Goal: Task Accomplishment & Management: Manage account settings

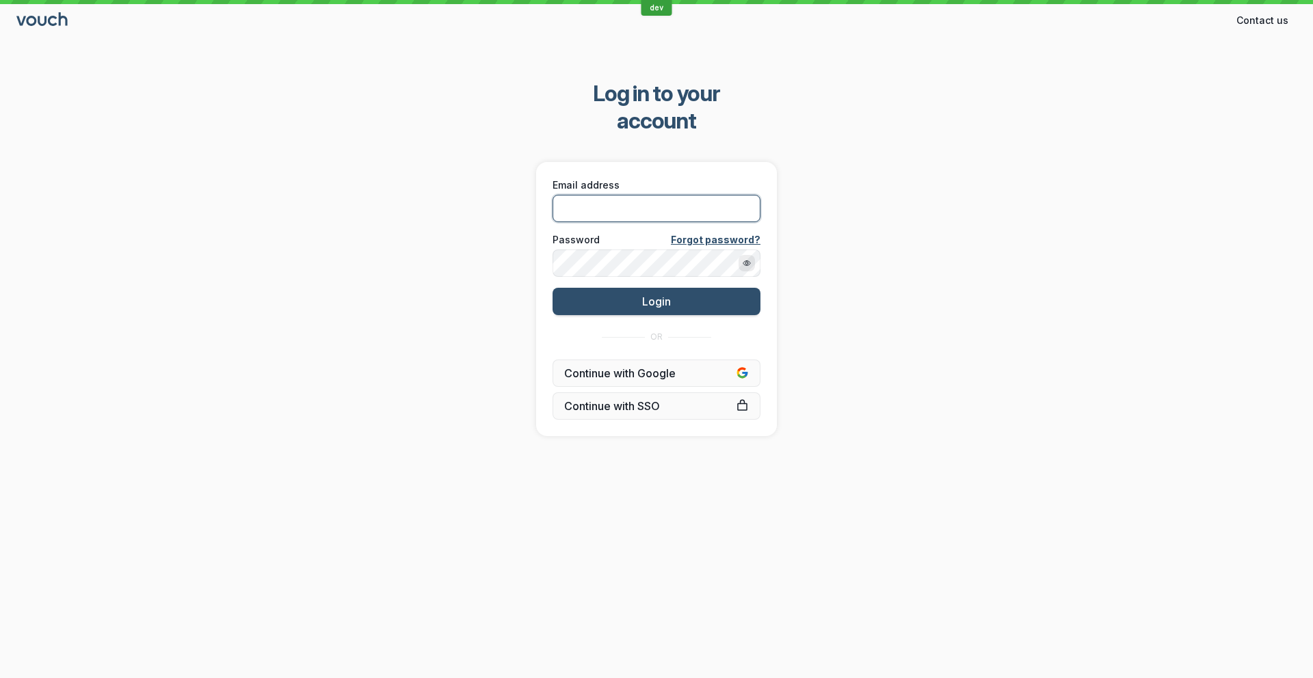
click at [624, 195] on input "Email address" at bounding box center [656, 208] width 208 height 27
drag, startPoint x: 730, startPoint y: 184, endPoint x: 740, endPoint y: 183, distance: 10.3
click at [0, 678] on com-1password-button at bounding box center [0, 678] width 0 height 0
type input "[PERSON_NAME][EMAIL_ADDRESS][DOMAIN_NAME]"
